Goal: Task Accomplishment & Management: Use online tool/utility

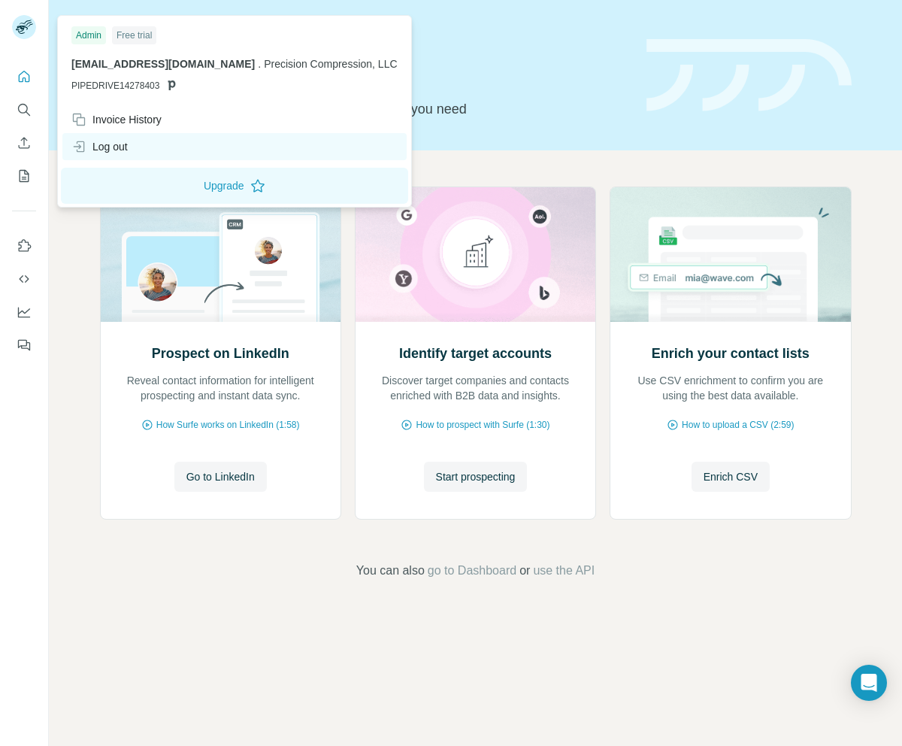
click at [128, 141] on div "Log out" at bounding box center [99, 146] width 56 height 15
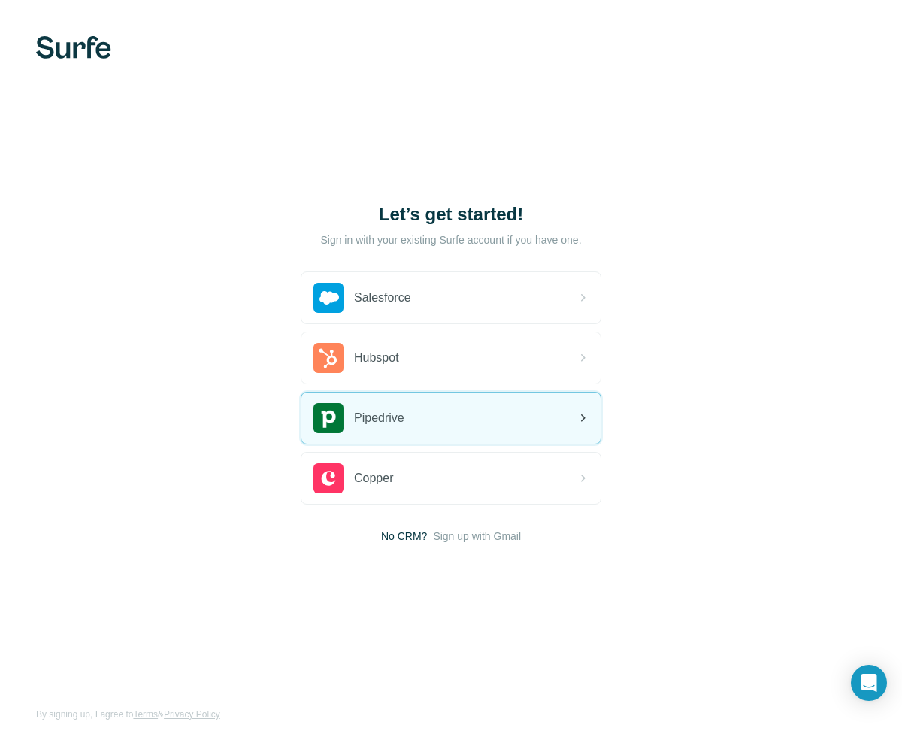
click at [484, 416] on div "Pipedrive" at bounding box center [451, 418] width 299 height 51
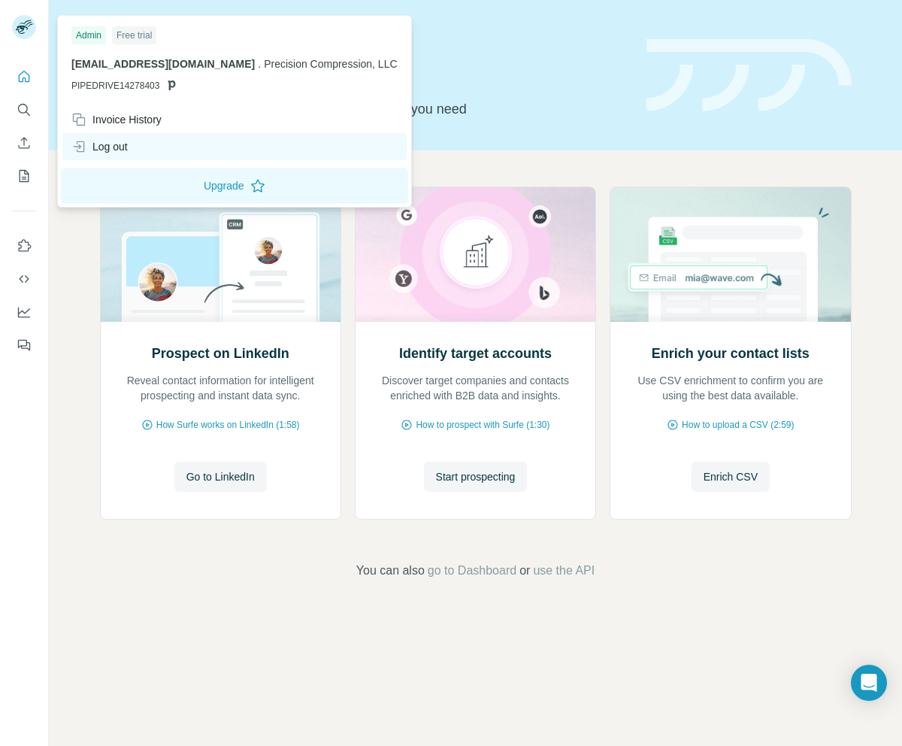
click at [123, 142] on div "Log out" at bounding box center [99, 146] width 56 height 15
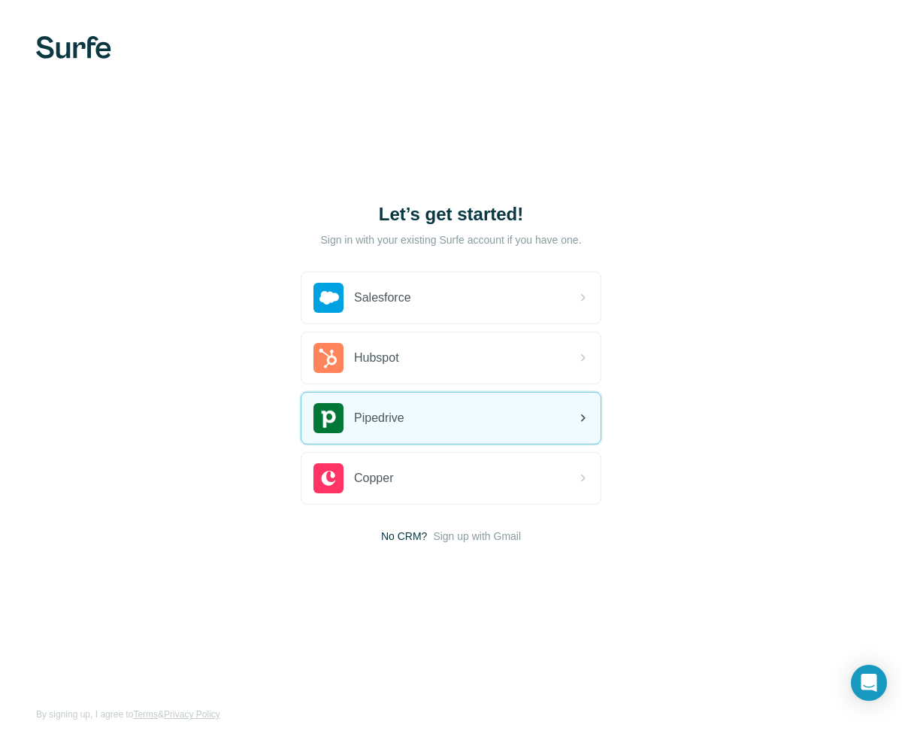
click at [403, 426] on span "Pipedrive" at bounding box center [379, 418] width 50 height 18
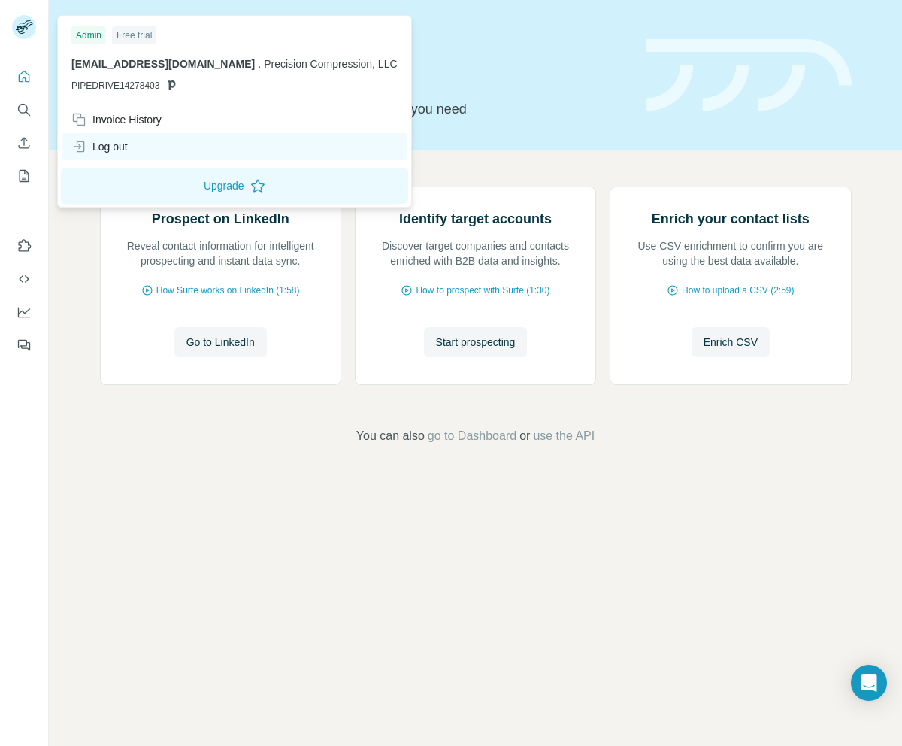
click at [191, 151] on div "Log out" at bounding box center [234, 146] width 344 height 27
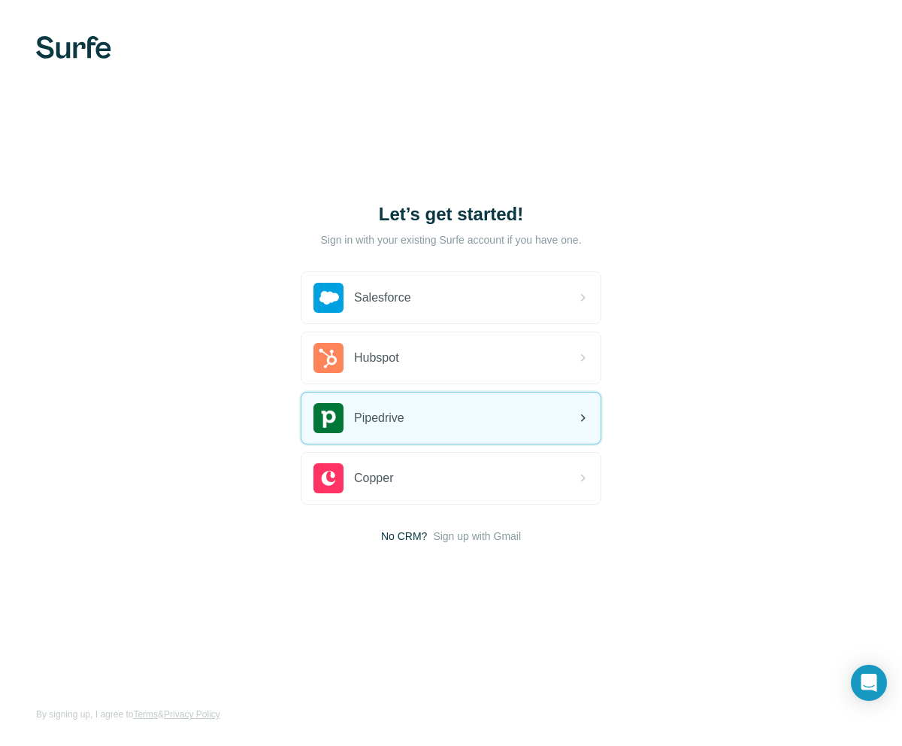
click at [392, 417] on span "Pipedrive" at bounding box center [379, 418] width 50 height 18
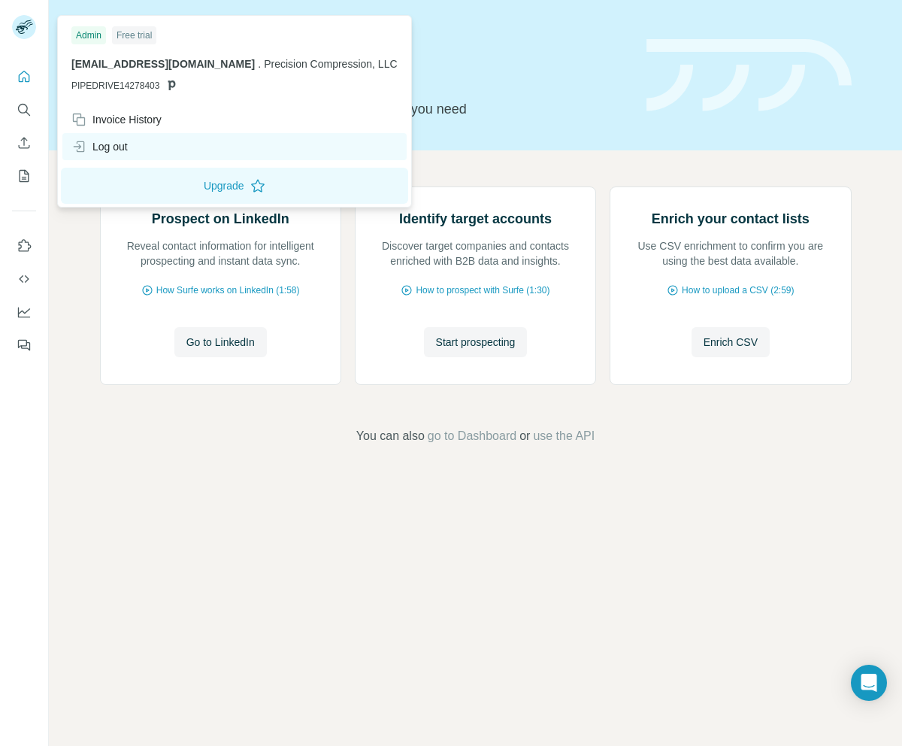
click at [111, 146] on div "Log out" at bounding box center [99, 146] width 56 height 15
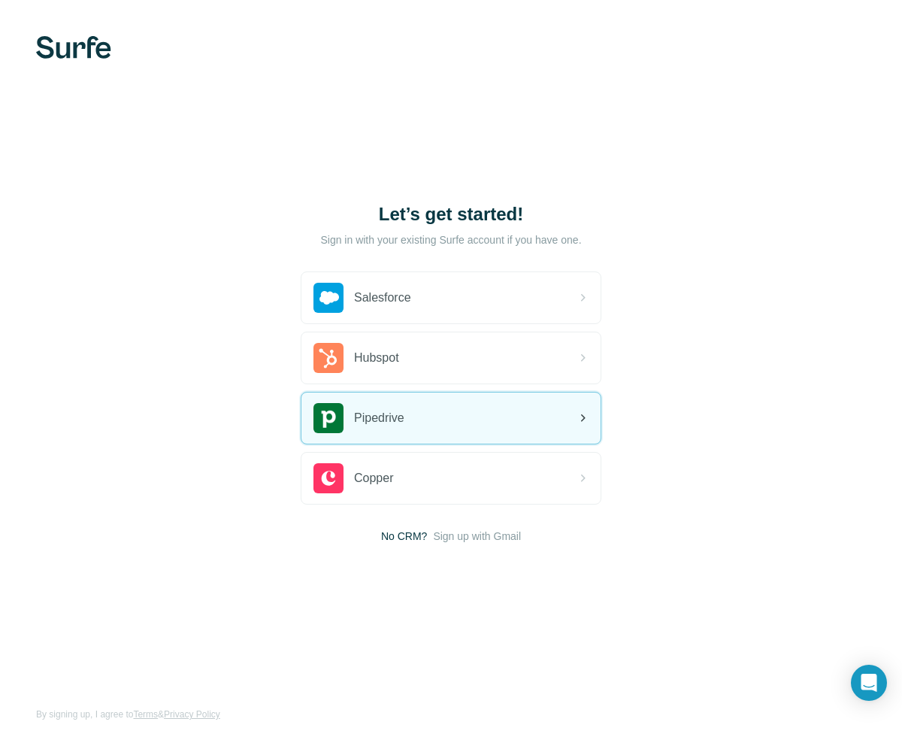
click at [445, 429] on div "Pipedrive" at bounding box center [451, 418] width 299 height 51
